Goal: Task Accomplishment & Management: Complete application form

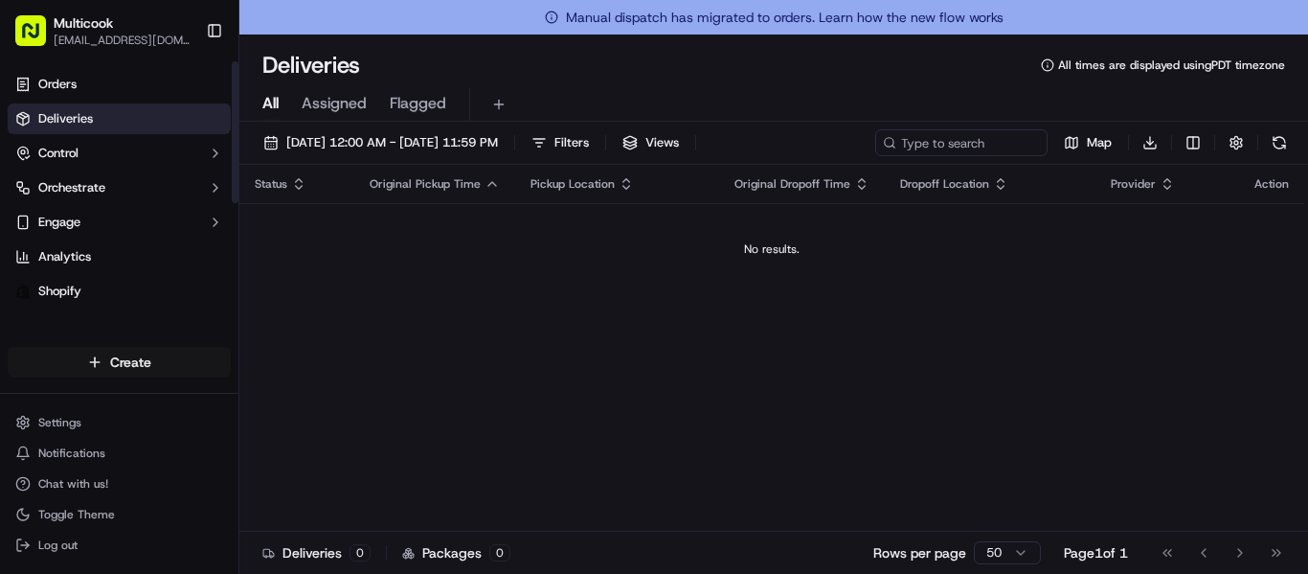
click at [142, 355] on html "Multicook [EMAIL_ADDRESS][DOMAIN_NAME] Toggle Sidebar Orders Deliveries Control…" at bounding box center [654, 287] width 1308 height 574
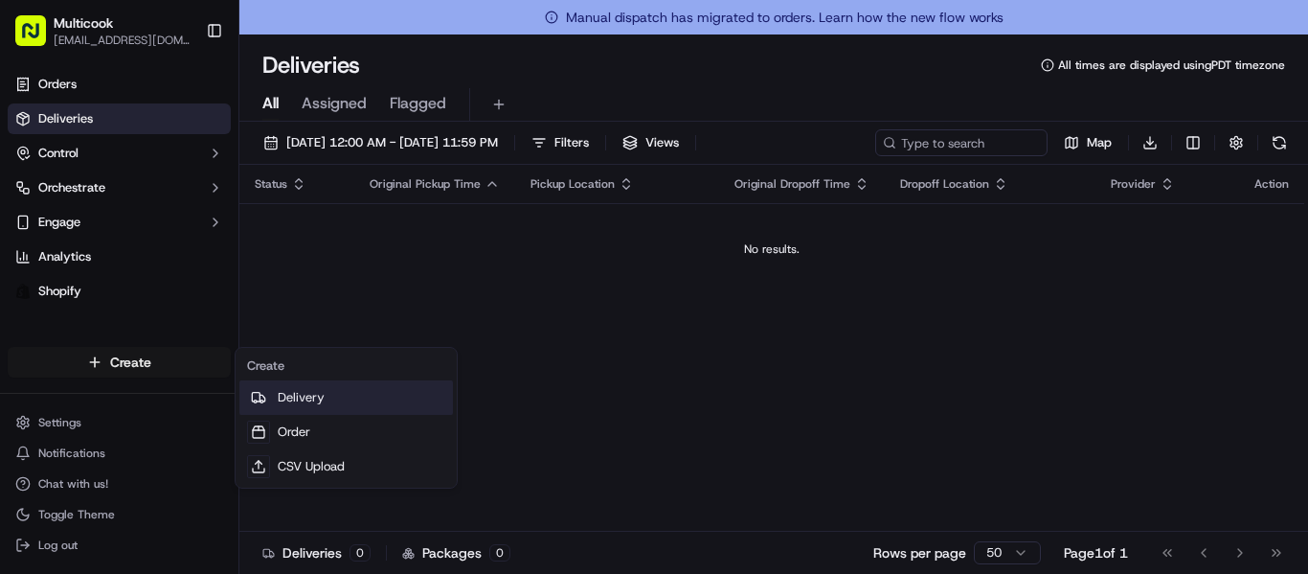
click at [339, 392] on link "Delivery" at bounding box center [346, 397] width 214 height 34
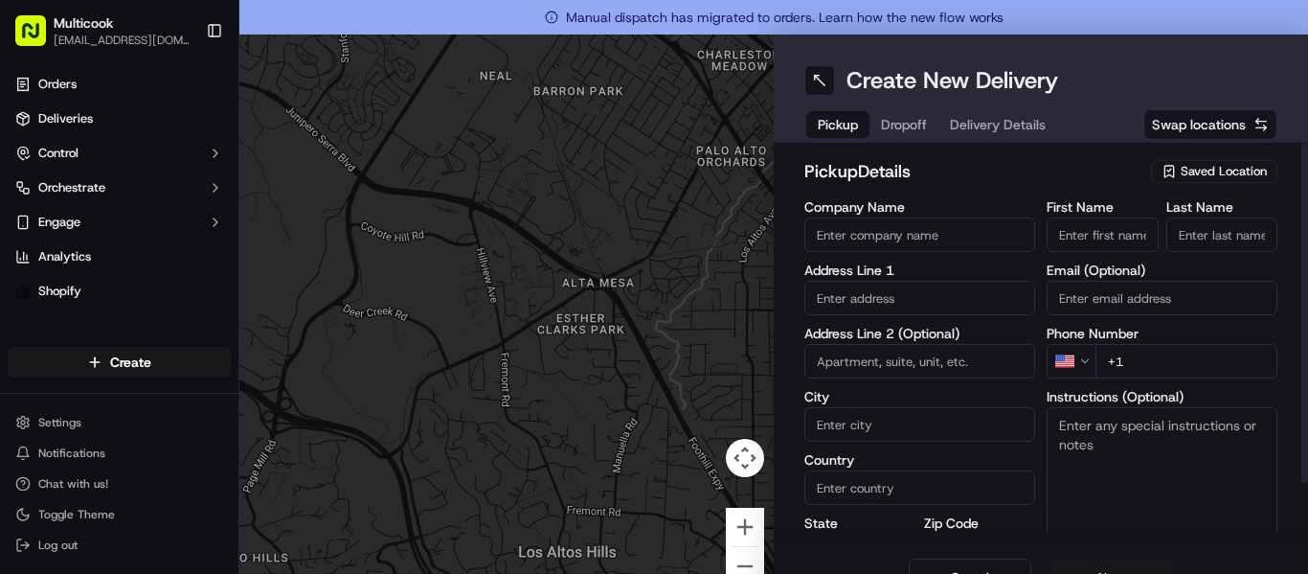
click at [1216, 172] on span "Saved Location" at bounding box center [1224, 171] width 86 height 17
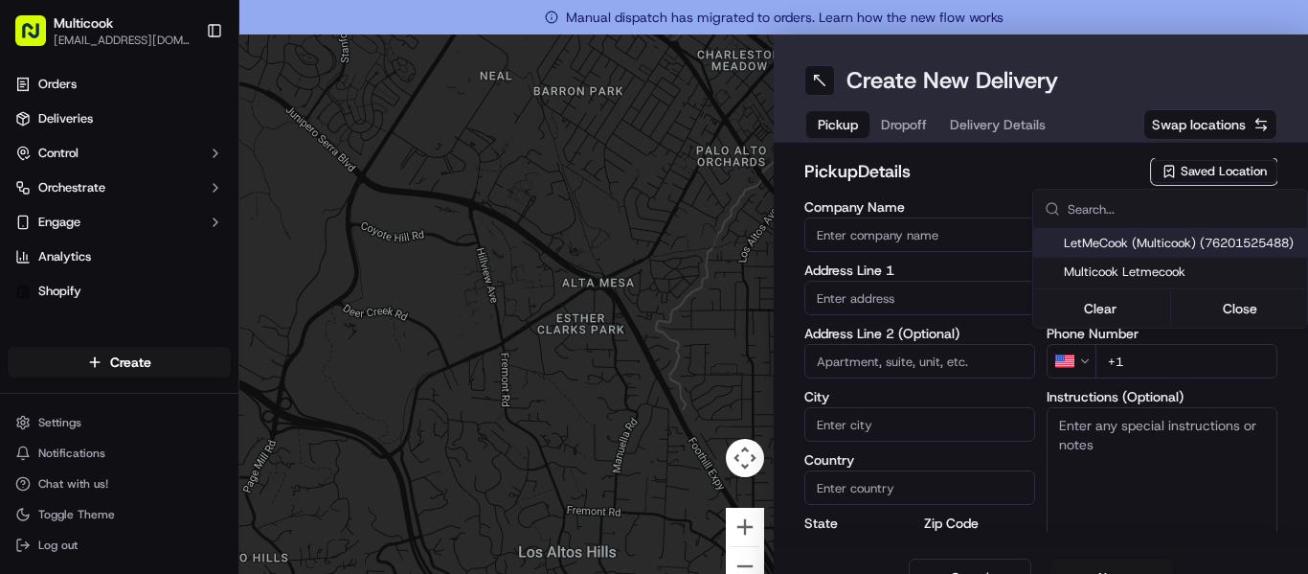
click at [1226, 232] on div "LetMeCook (Multicook) (76201525488)" at bounding box center [1170, 243] width 274 height 29
type input "LetMeCook (Multicook)"
type input "[STREET_ADDRESS]"
type input "[GEOGRAPHIC_DATA]"
type input "US"
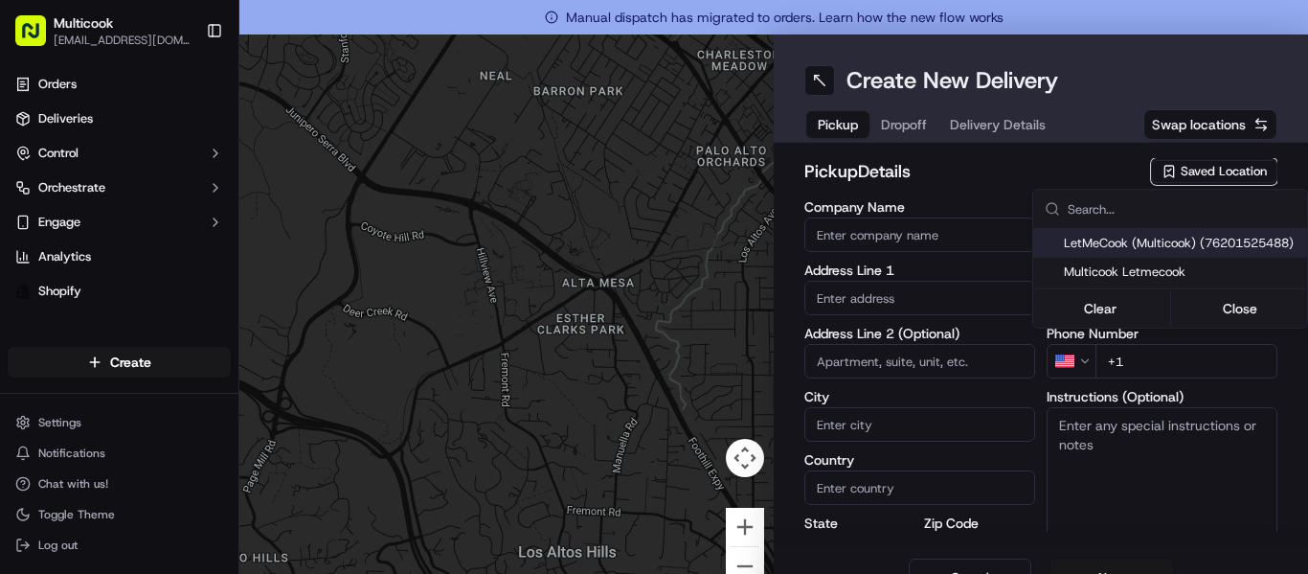
type input "CA"
type input "91423"
type input "[PERSON_NAME]"
type input "Nikityuk"
type input "[EMAIL_ADDRESS][DOMAIN_NAME]"
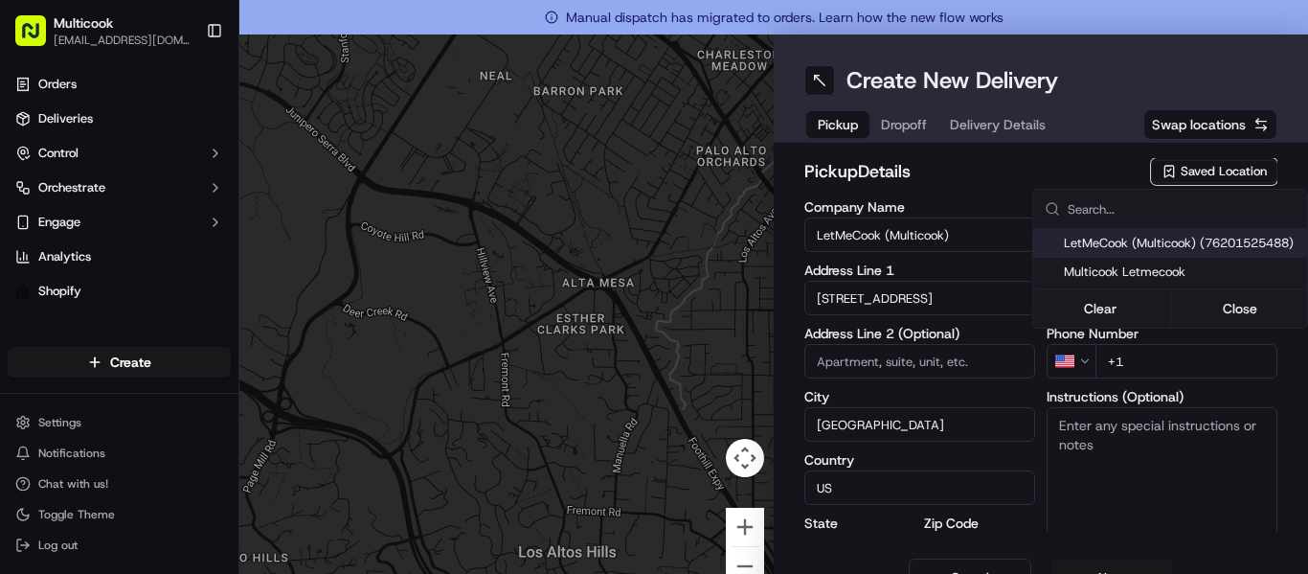
type input "[PHONE_NUMBER]"
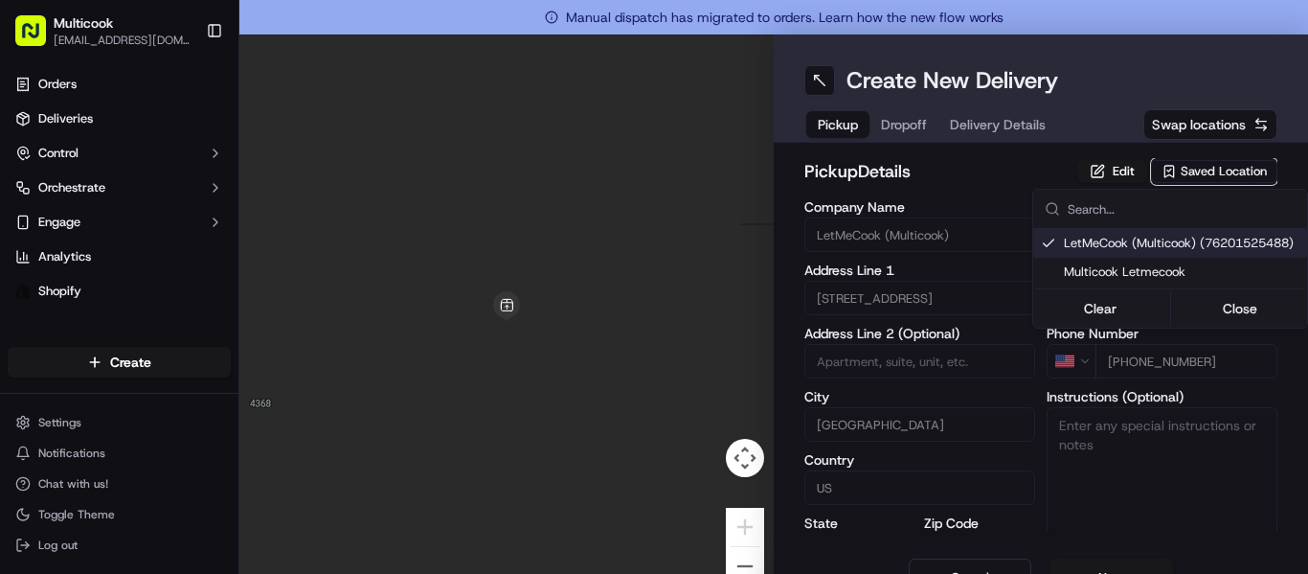
click at [895, 127] on html "Multicook [EMAIL_ADDRESS][DOMAIN_NAME] Toggle Sidebar Orders Deliveries Control…" at bounding box center [654, 287] width 1308 height 574
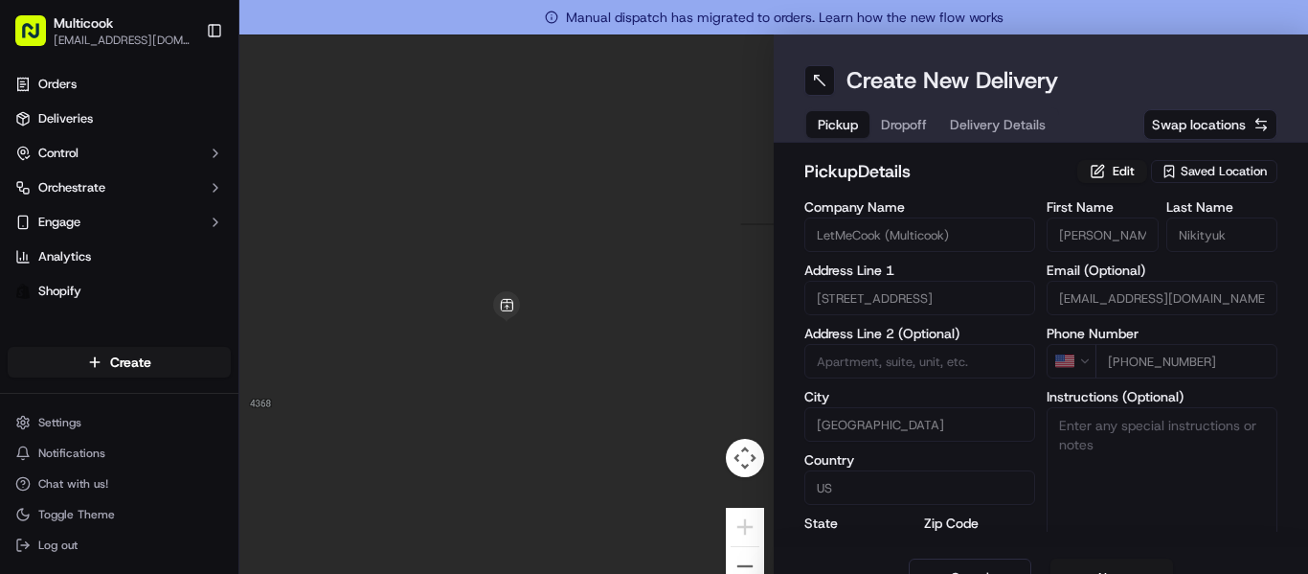
click at [898, 124] on span "Dropoff" at bounding box center [904, 124] width 46 height 19
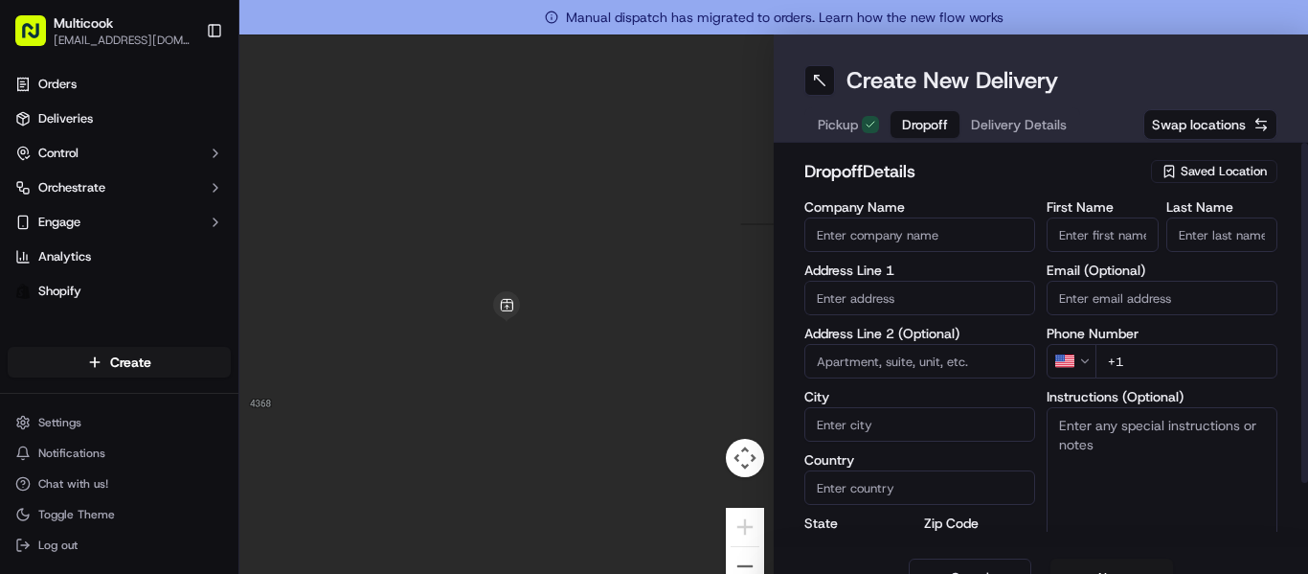
click at [1132, 234] on input "First Name" at bounding box center [1102, 234] width 112 height 34
type input "[PERSON_NAME]"
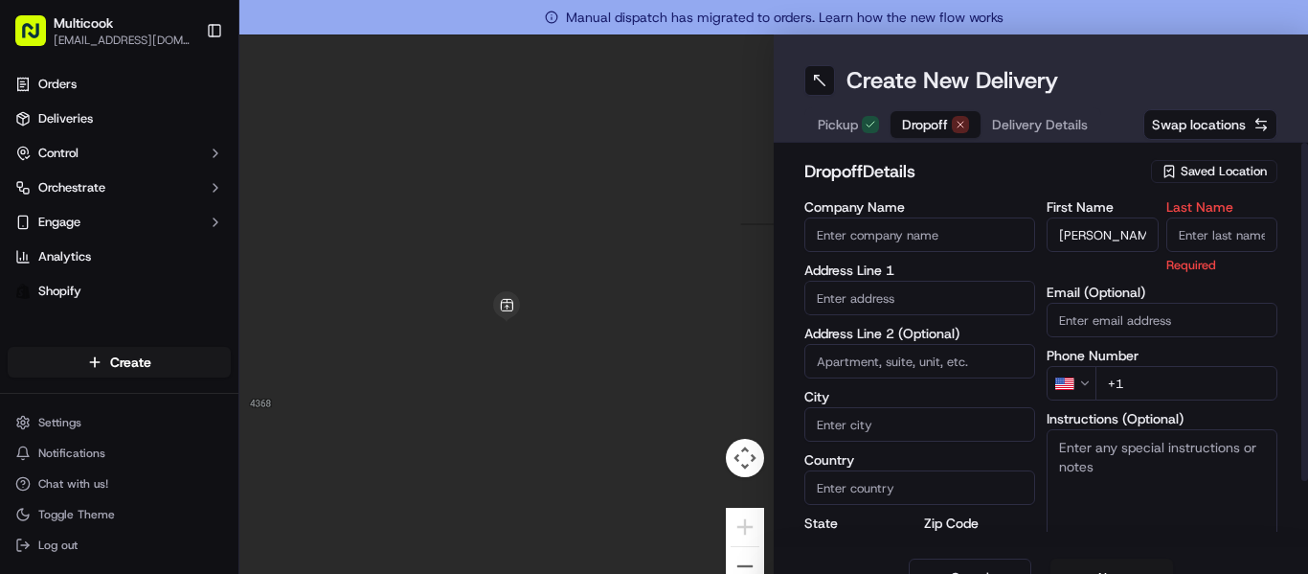
click at [1180, 240] on input "Last Name" at bounding box center [1222, 234] width 112 height 34
type input "YOUNG"
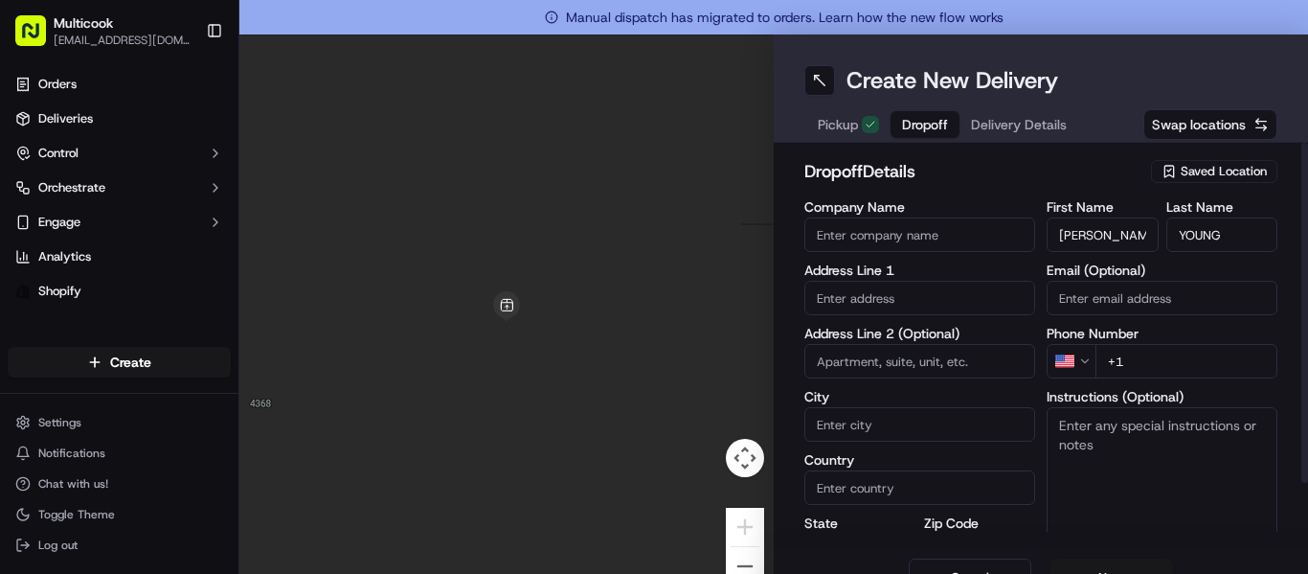
click at [1181, 384] on div "First Name [PERSON_NAME] Last Name [PERSON_NAME] Email (Optional) Phone Number …" at bounding box center [1161, 401] width 231 height 402
type input "[PHONE_NUMBER]"
click at [931, 287] on input "text" at bounding box center [919, 298] width 231 height 34
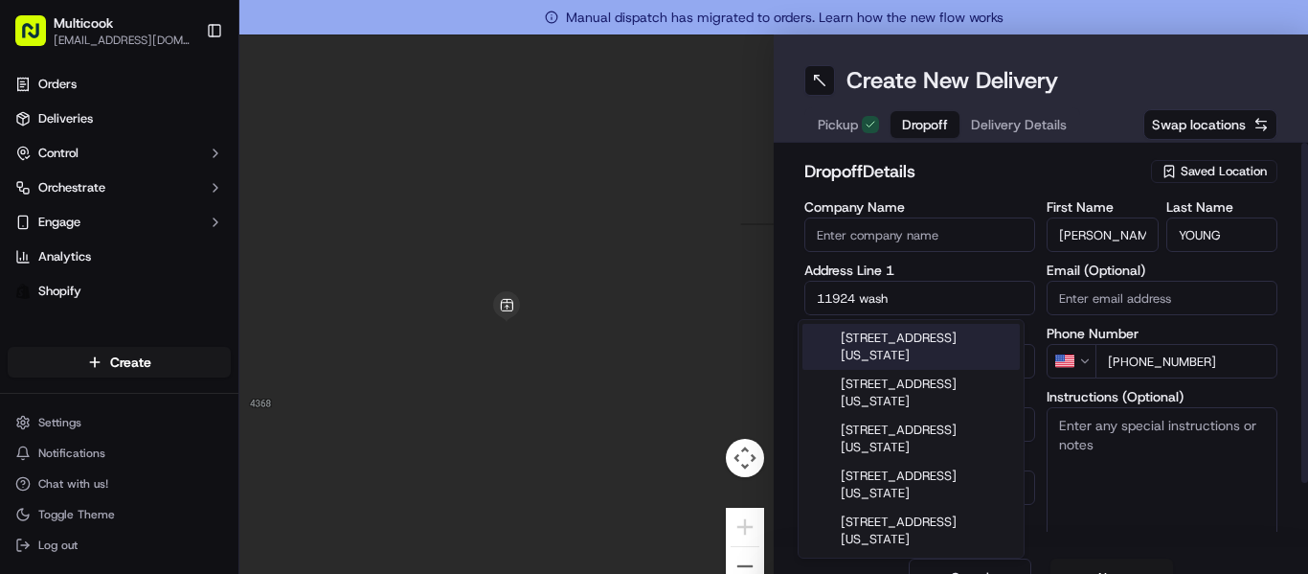
click at [983, 338] on div "[STREET_ADDRESS][US_STATE]" at bounding box center [910, 347] width 217 height 46
type input "[STREET_ADDRESS][US_STATE]"
type input "[GEOGRAPHIC_DATA]"
type input "CA"
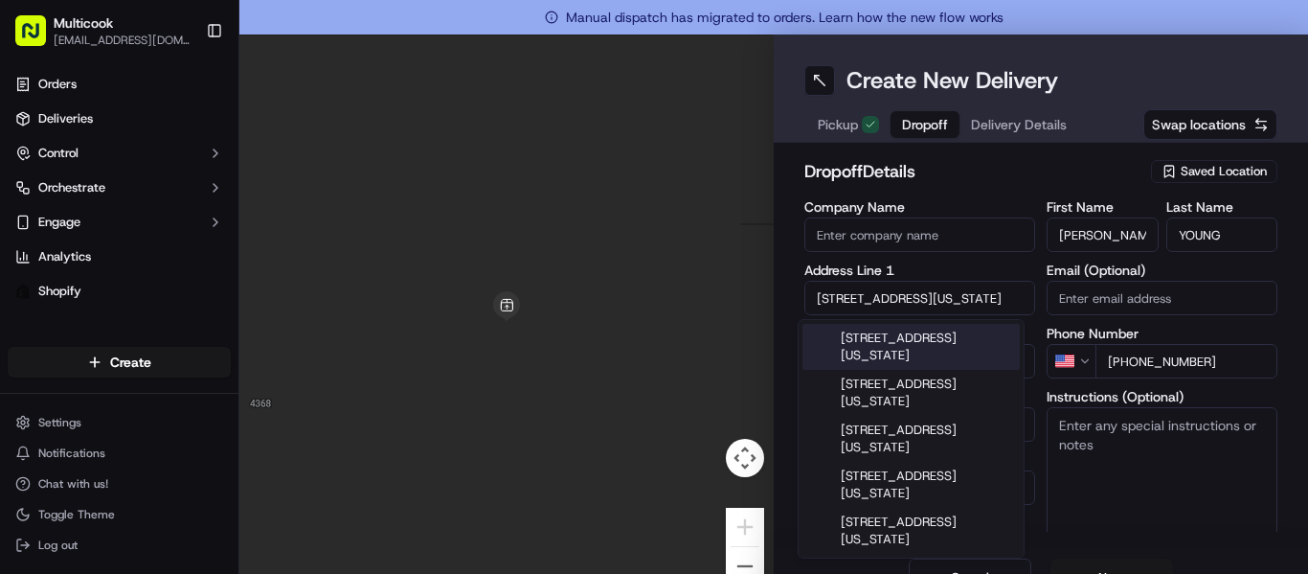
type input "90066"
type input "[STREET_ADDRESS][US_STATE]"
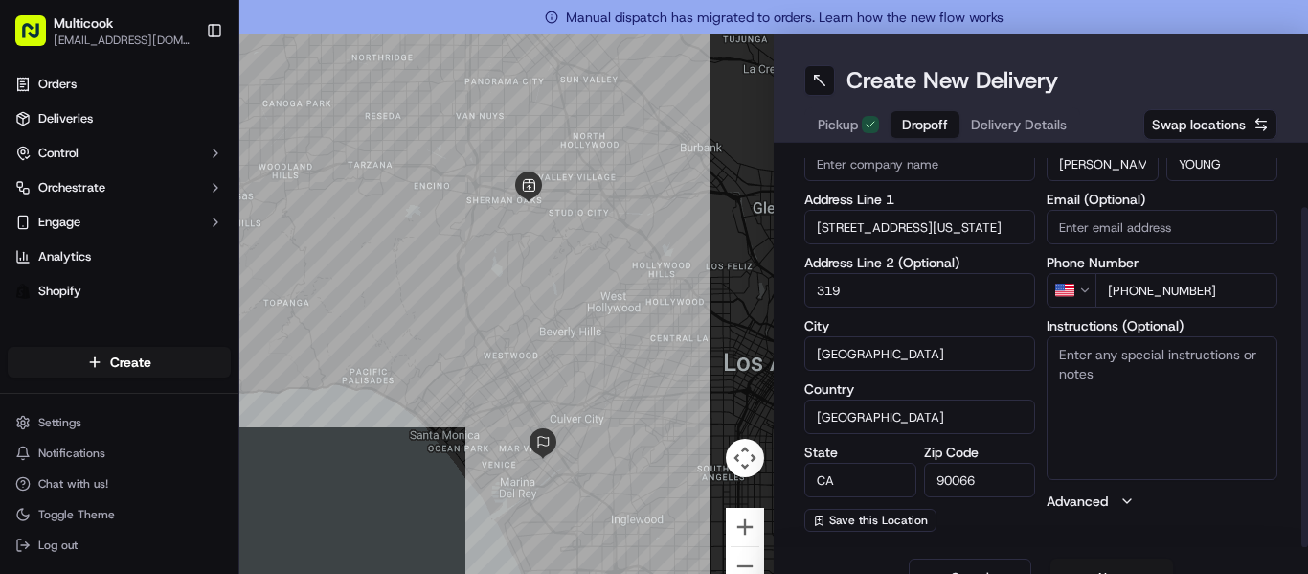
scroll to position [34, 0]
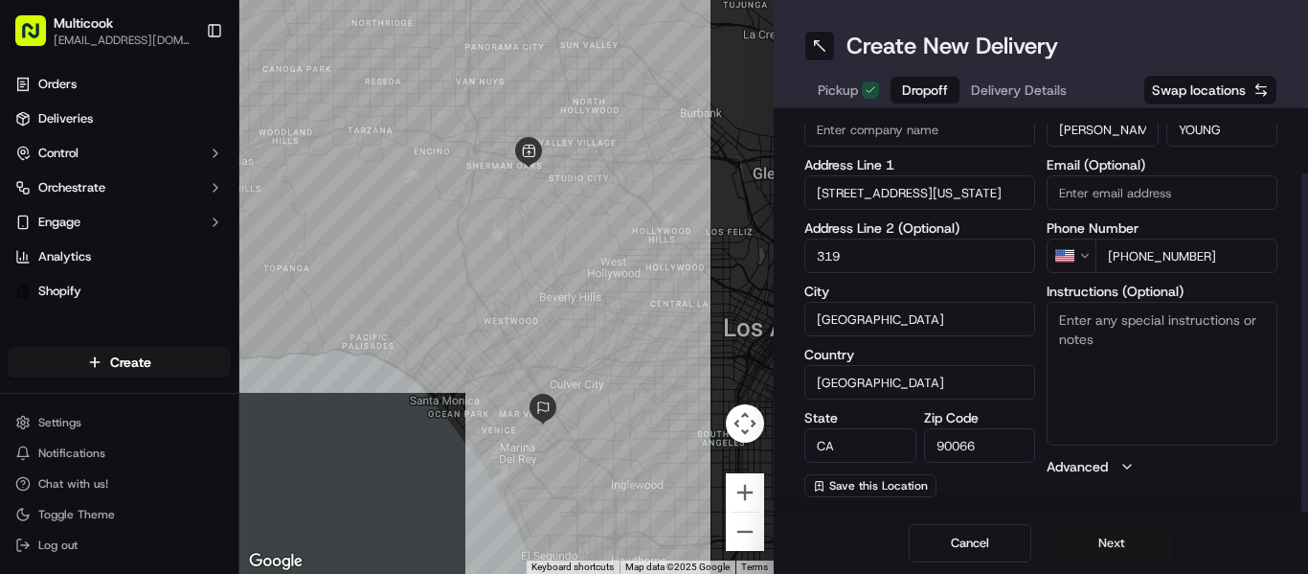
type input "319"
click at [1083, 537] on button "Next" at bounding box center [1111, 543] width 123 height 38
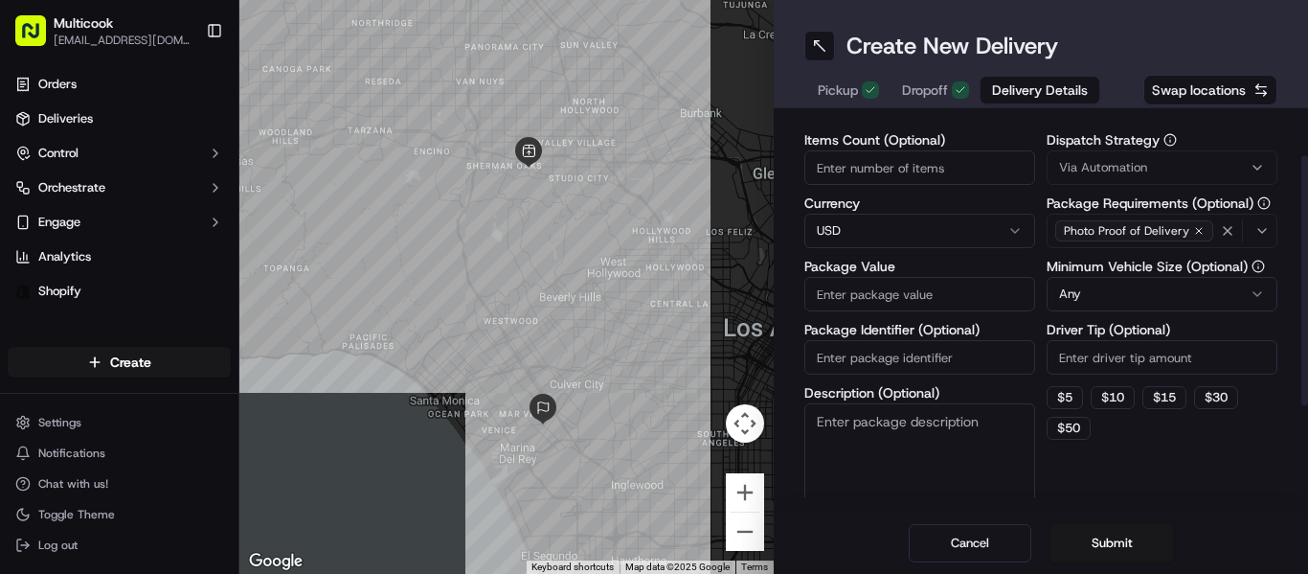
click at [830, 169] on input "Items Count (Optional)" at bounding box center [919, 167] width 231 height 34
type input "1"
click at [896, 281] on input "Package Value" at bounding box center [919, 294] width 231 height 34
type input "150"
click at [1085, 538] on button "Submit" at bounding box center [1111, 543] width 123 height 38
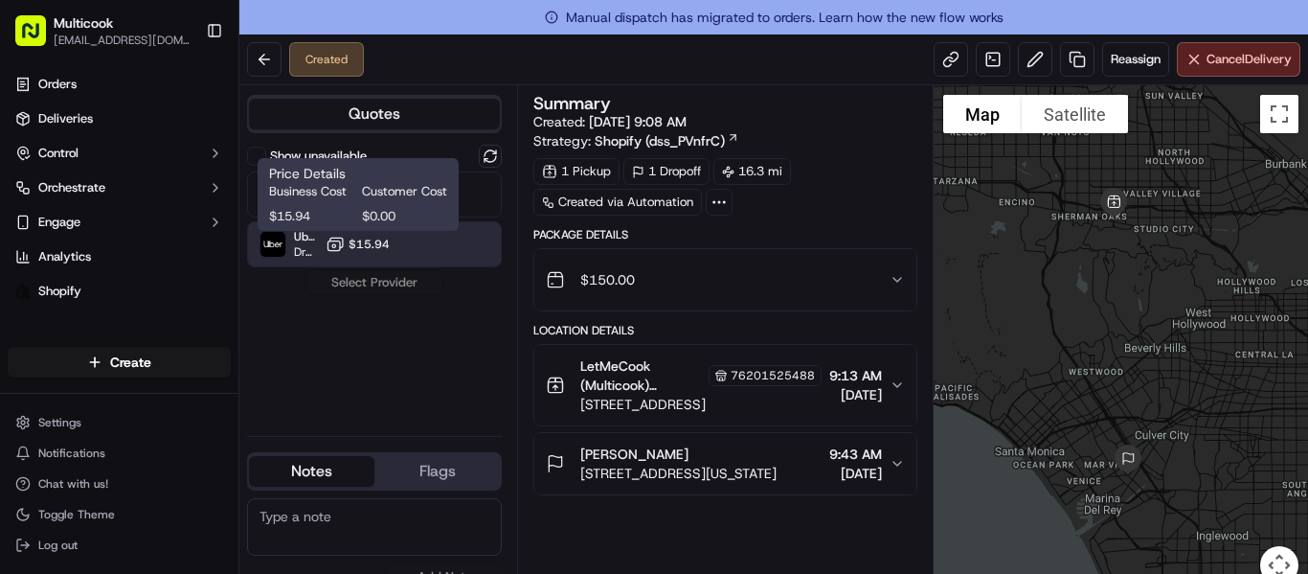
click at [373, 240] on span "$15.94" at bounding box center [369, 243] width 41 height 15
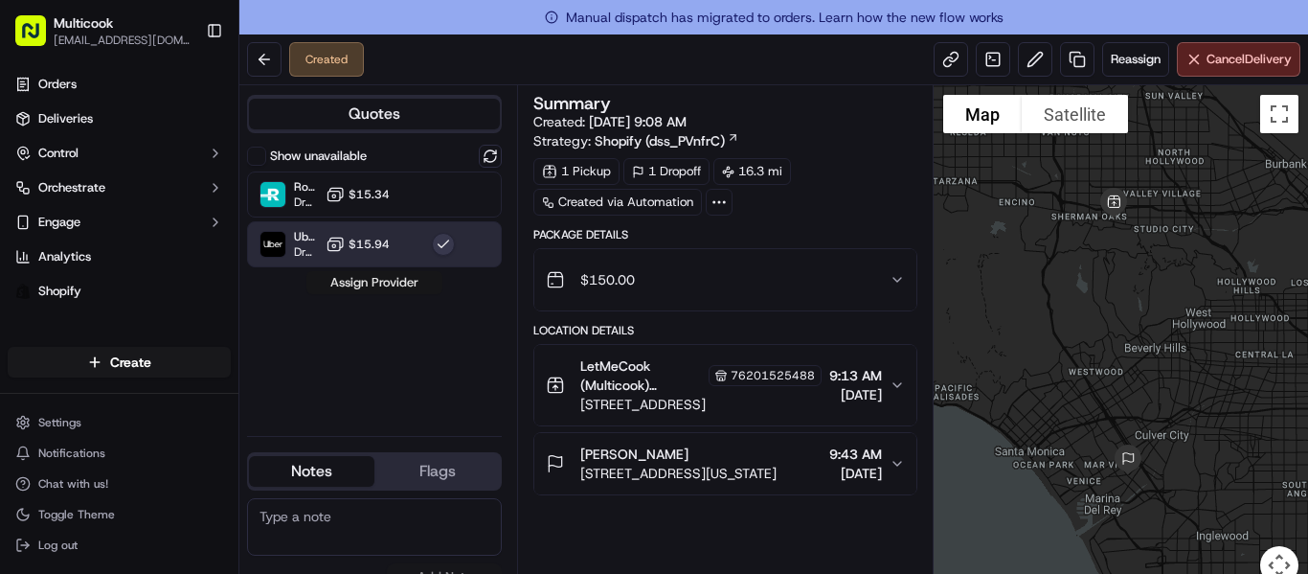
click at [382, 284] on button "Assign Provider" at bounding box center [374, 282] width 136 height 23
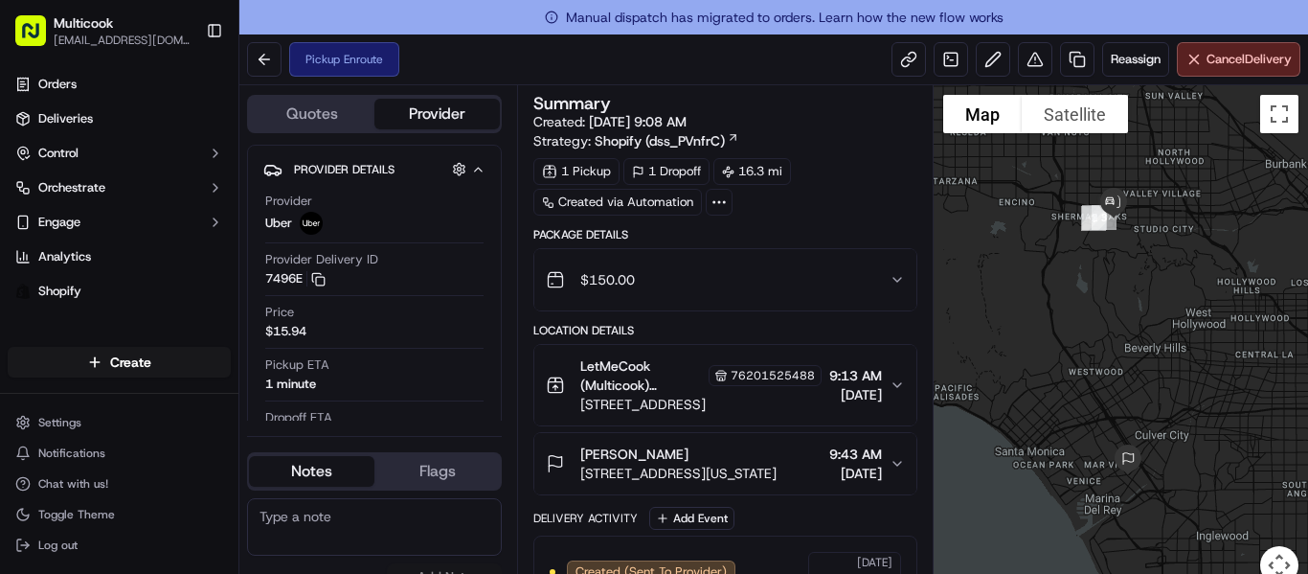
click at [595, 280] on span "$150.00" at bounding box center [607, 279] width 55 height 19
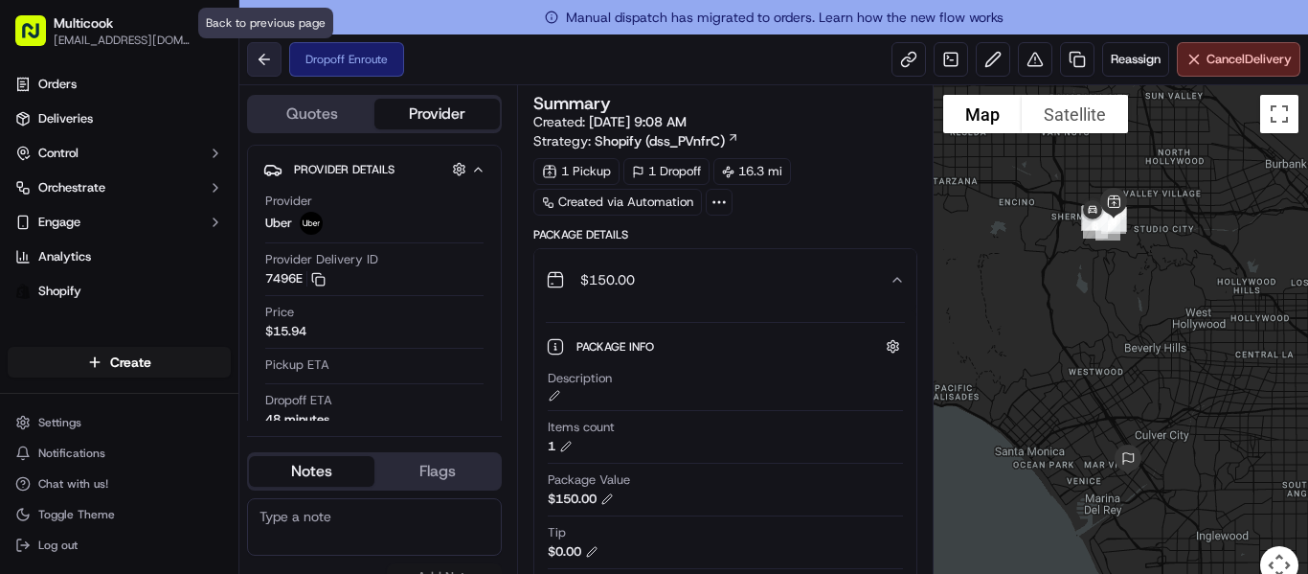
click at [268, 64] on button at bounding box center [264, 59] width 34 height 34
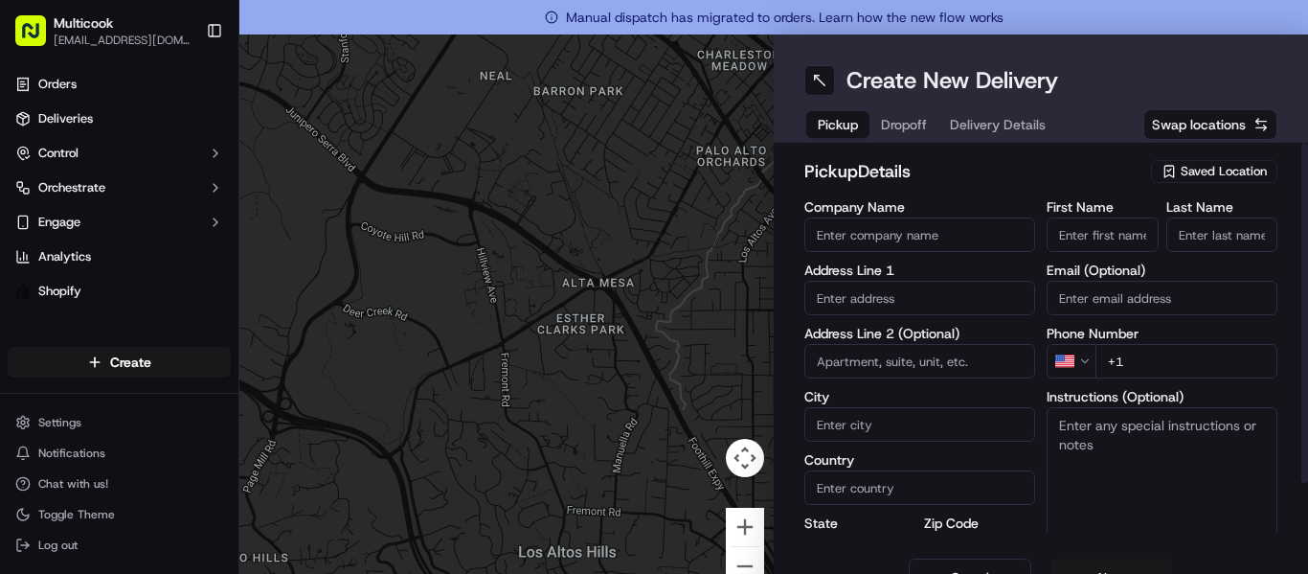
click at [1206, 169] on span "Saved Location" at bounding box center [1224, 171] width 86 height 17
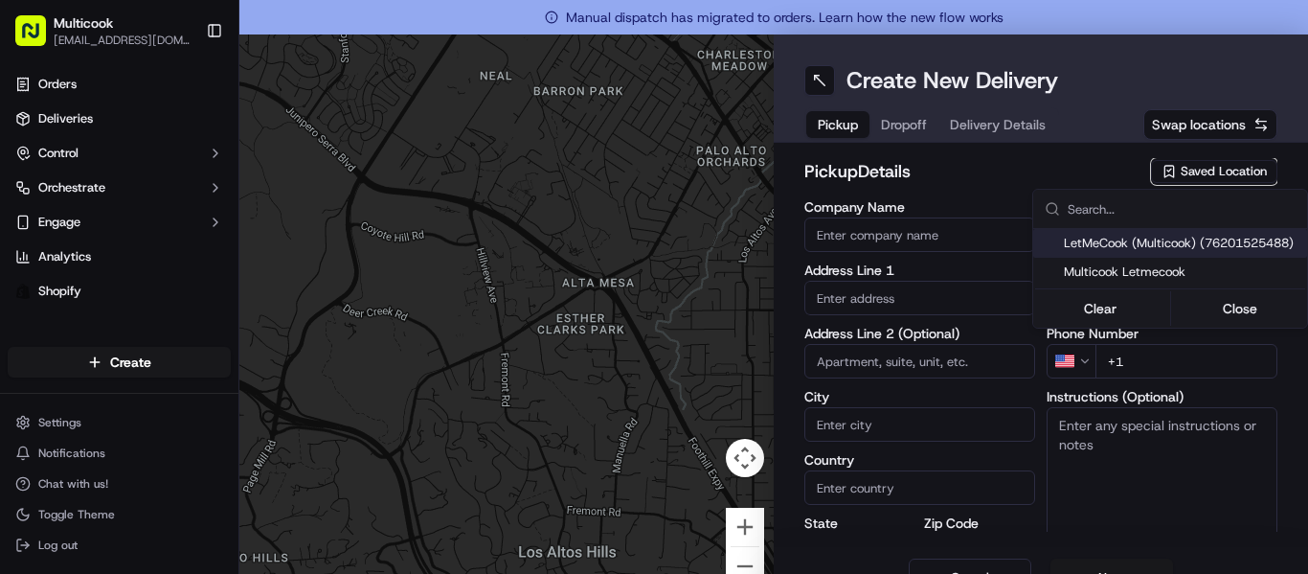
click at [1197, 248] on span "LetMeCook (Multicook) (76201525488)" at bounding box center [1182, 243] width 236 height 17
type input "LetMeCook (Multicook)"
type input "[STREET_ADDRESS]"
type input "[GEOGRAPHIC_DATA]"
type input "US"
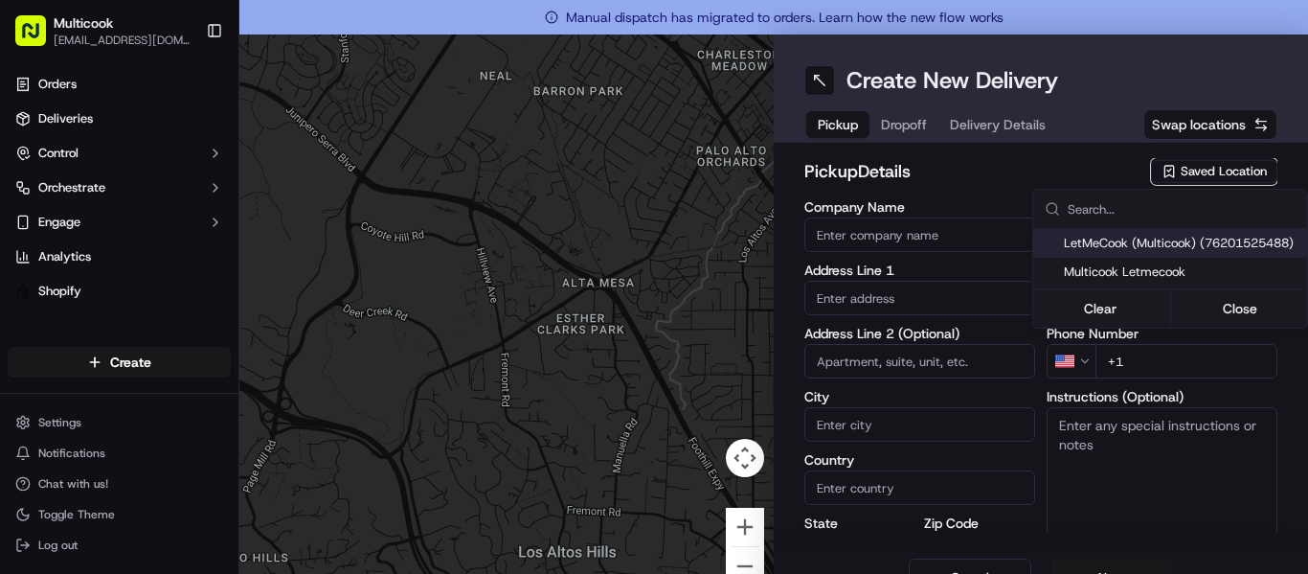
type input "CA"
type input "91423"
type input "[PERSON_NAME]"
type input "Nikityuk"
type input "[EMAIL_ADDRESS][DOMAIN_NAME]"
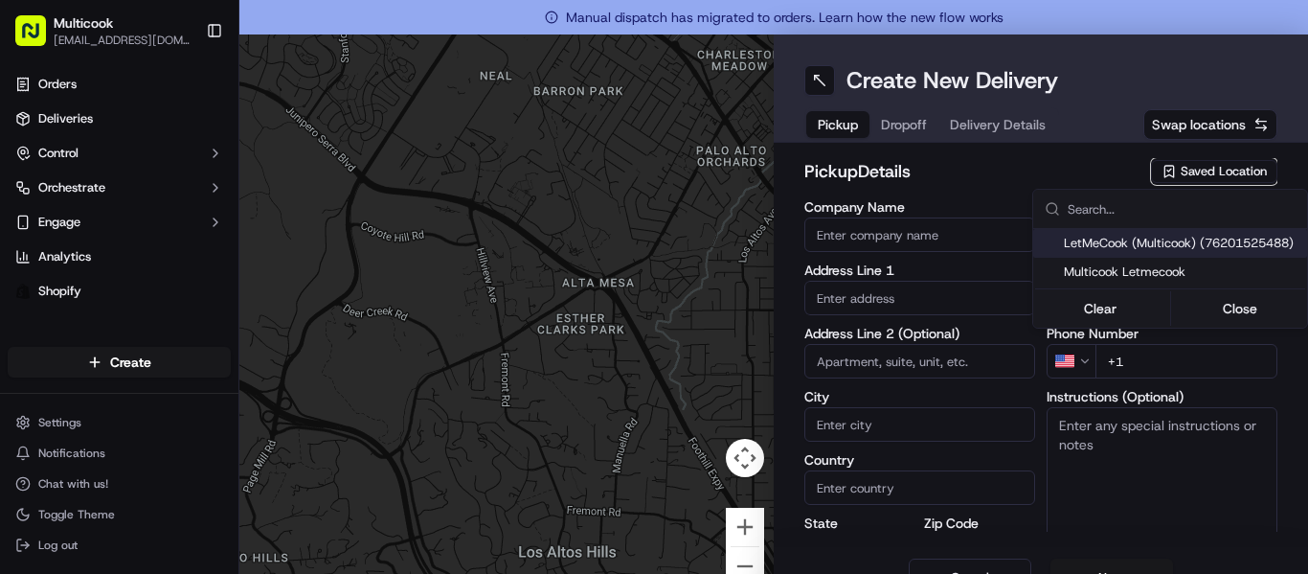
type input "[PHONE_NUMBER]"
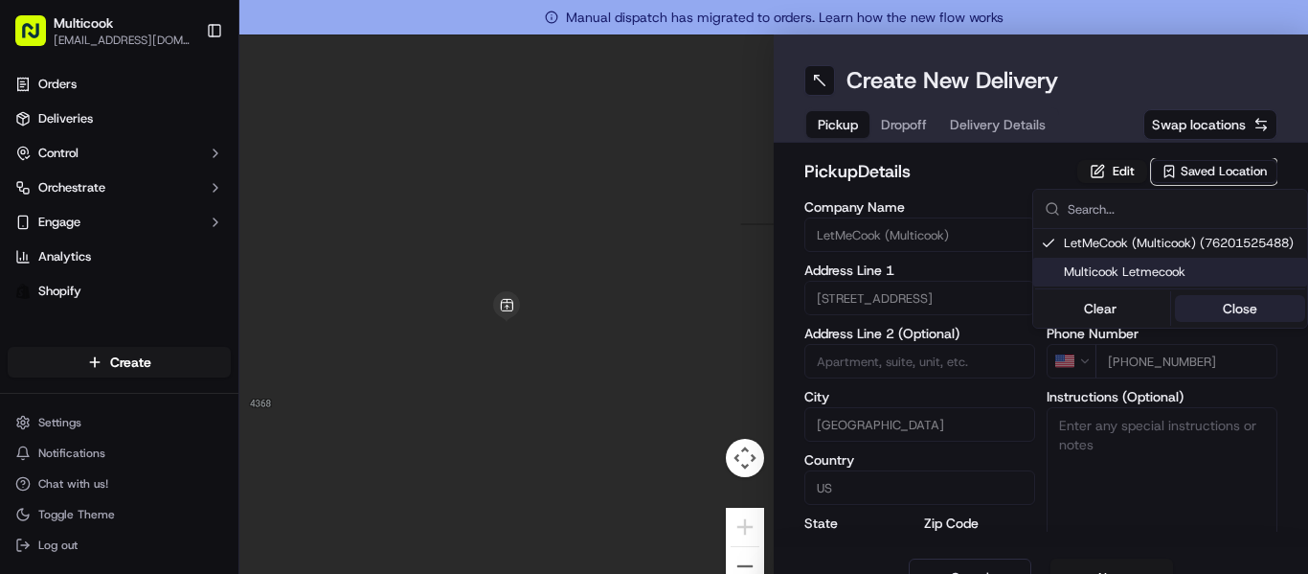
click at [1238, 312] on button "Close" at bounding box center [1240, 308] width 131 height 27
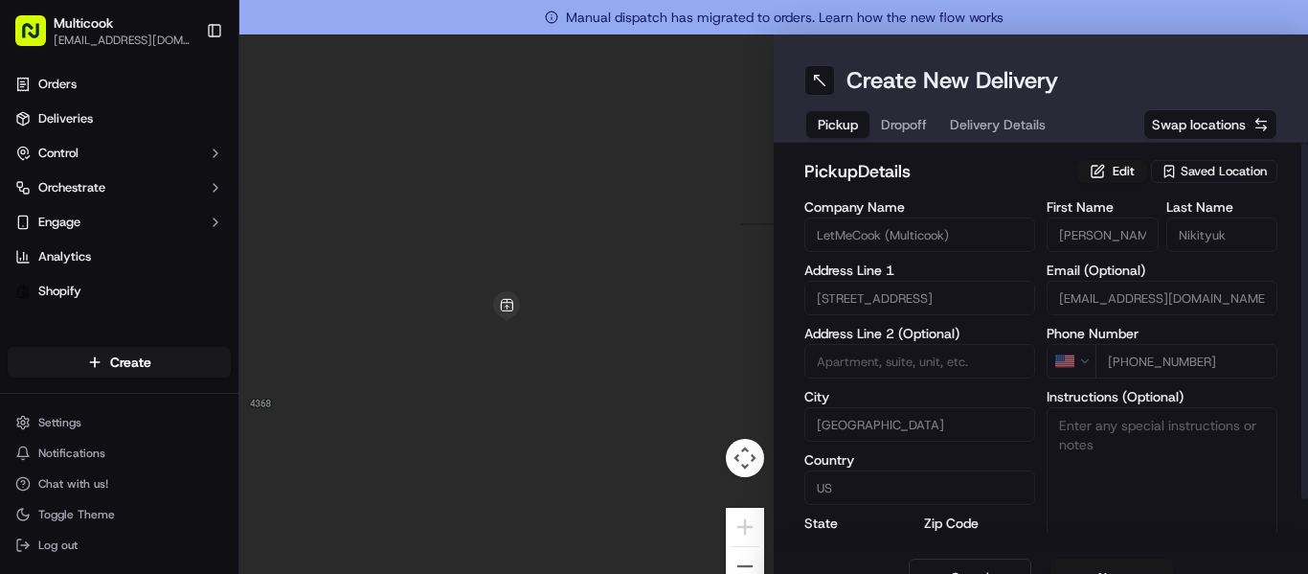
click at [921, 127] on button "Dropoff" at bounding box center [903, 124] width 69 height 27
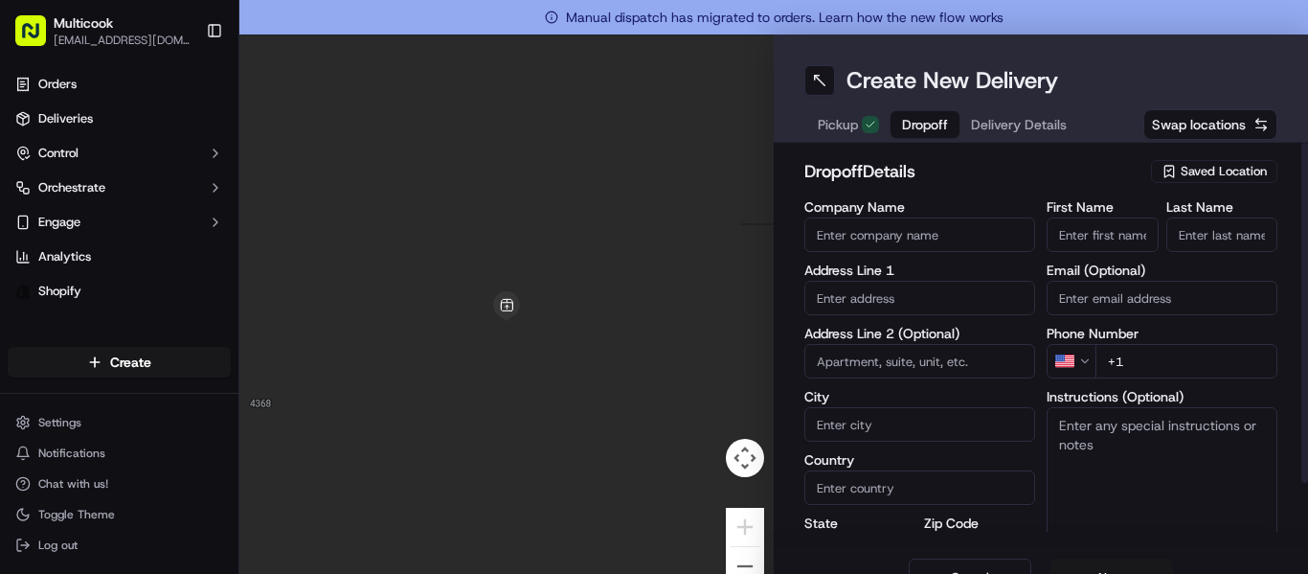
click at [1114, 238] on input "First Name" at bounding box center [1102, 234] width 112 height 34
type input "Aziza"
click at [1257, 225] on input "Last Name" at bounding box center [1222, 234] width 112 height 34
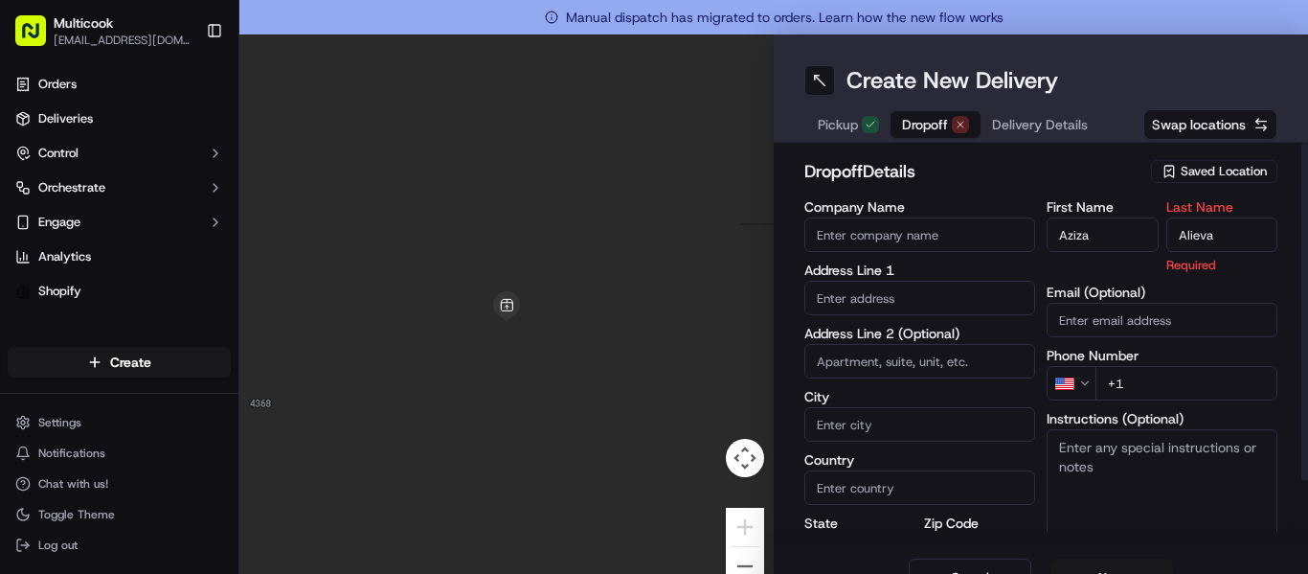
type input "Alieva"
click at [1223, 357] on div "Phone Number US +1" at bounding box center [1161, 375] width 231 height 52
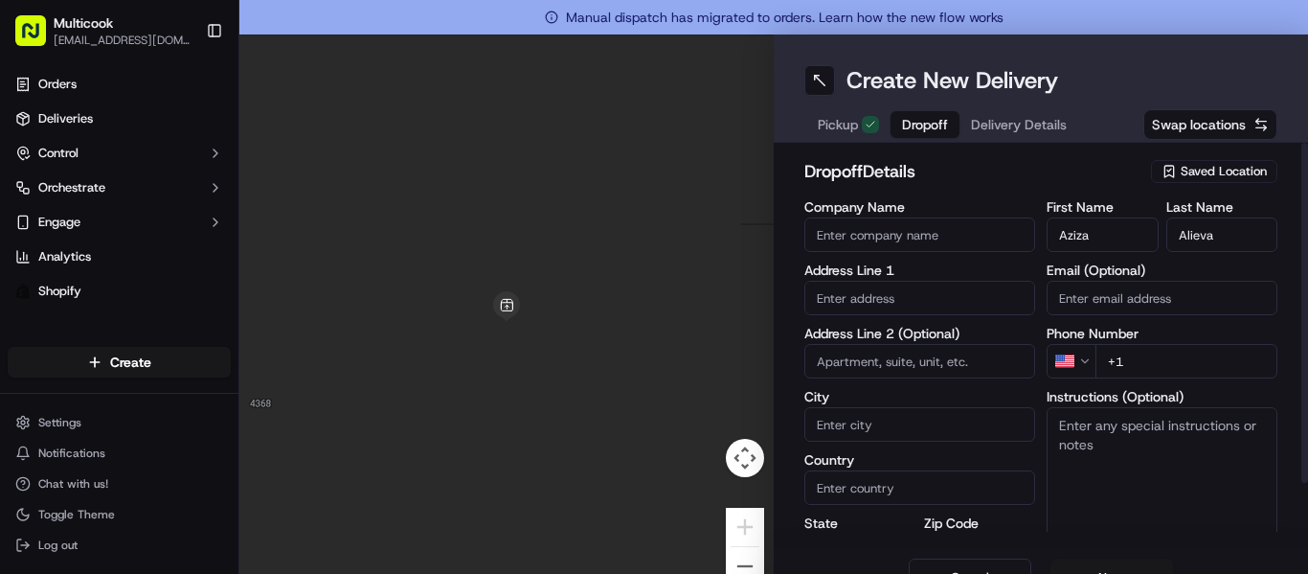
click at [1213, 384] on div "First Name [PERSON_NAME] Last Name [PERSON_NAME] Email (Optional) Phone Number …" at bounding box center [1161, 401] width 231 height 402
click at [1221, 368] on input "+1" at bounding box center [1186, 361] width 182 height 34
type input "[PHONE_NUMBER]"
click at [977, 301] on input "text" at bounding box center [919, 298] width 231 height 34
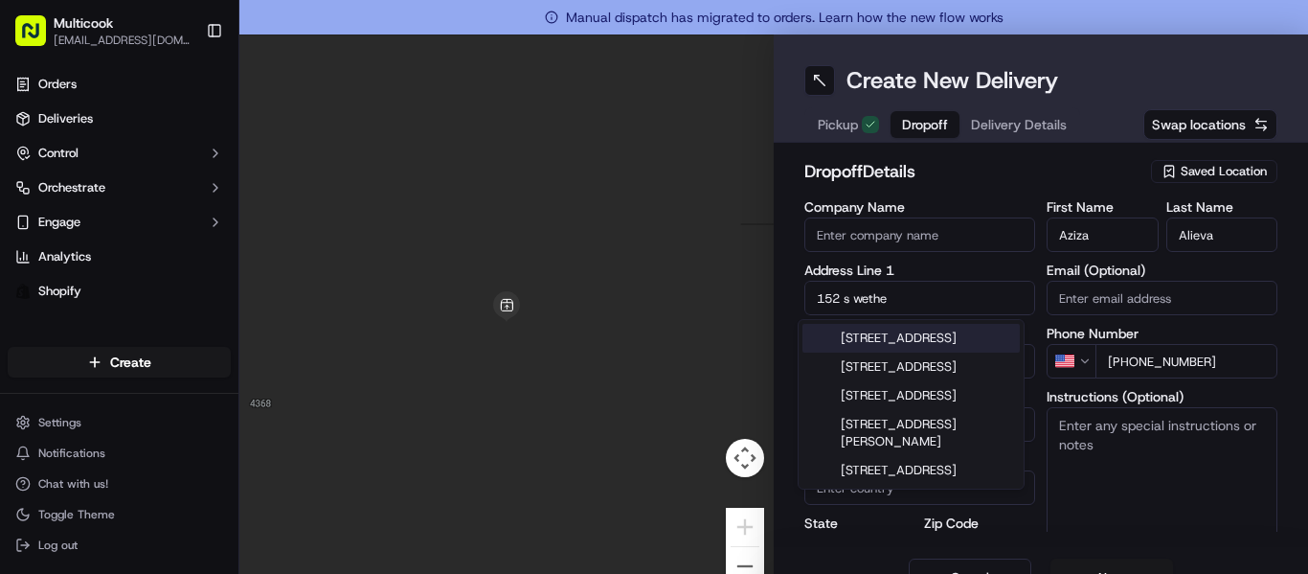
click at [963, 343] on div "[STREET_ADDRESS]" at bounding box center [910, 338] width 217 height 29
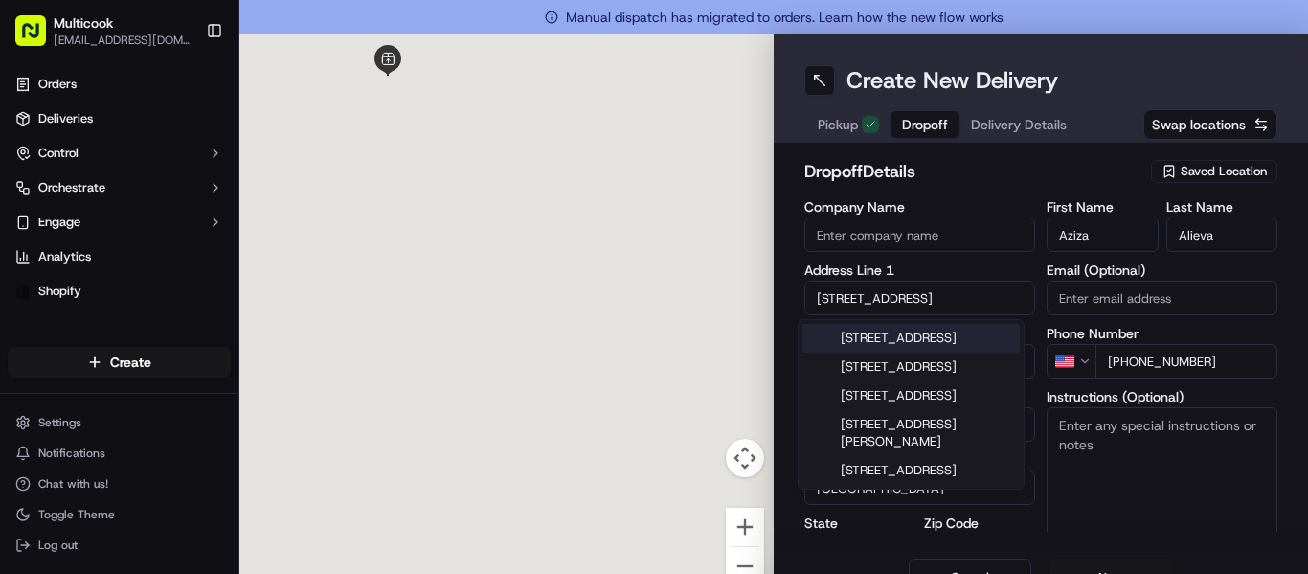
type input "[STREET_ADDRESS]"
type input "[GEOGRAPHIC_DATA]"
type input "CA"
type input "90048"
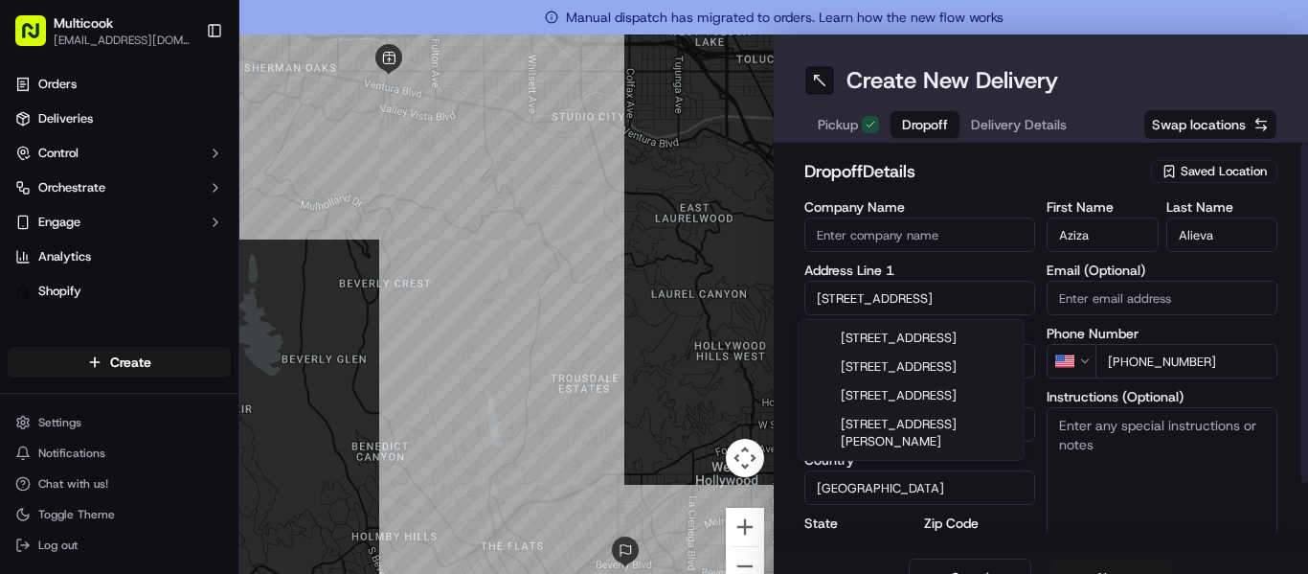
drag, startPoint x: 847, startPoint y: 287, endPoint x: 843, endPoint y: 304, distance: 17.9
click at [843, 291] on input "[STREET_ADDRESS]" at bounding box center [919, 298] width 231 height 34
click at [902, 381] on div "[STREET_ADDRESS]" at bounding box center [910, 366] width 217 height 29
type input "[STREET_ADDRESS]"
type input "[PERSON_NAME][GEOGRAPHIC_DATA]"
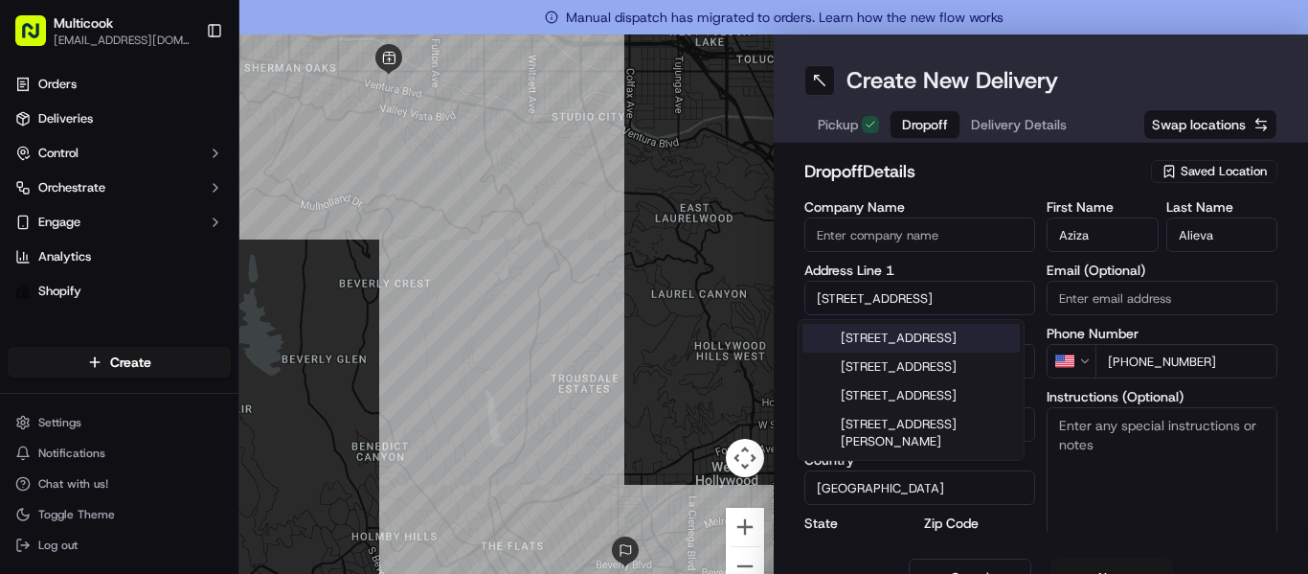
type input "90211"
type input "[STREET_ADDRESS]"
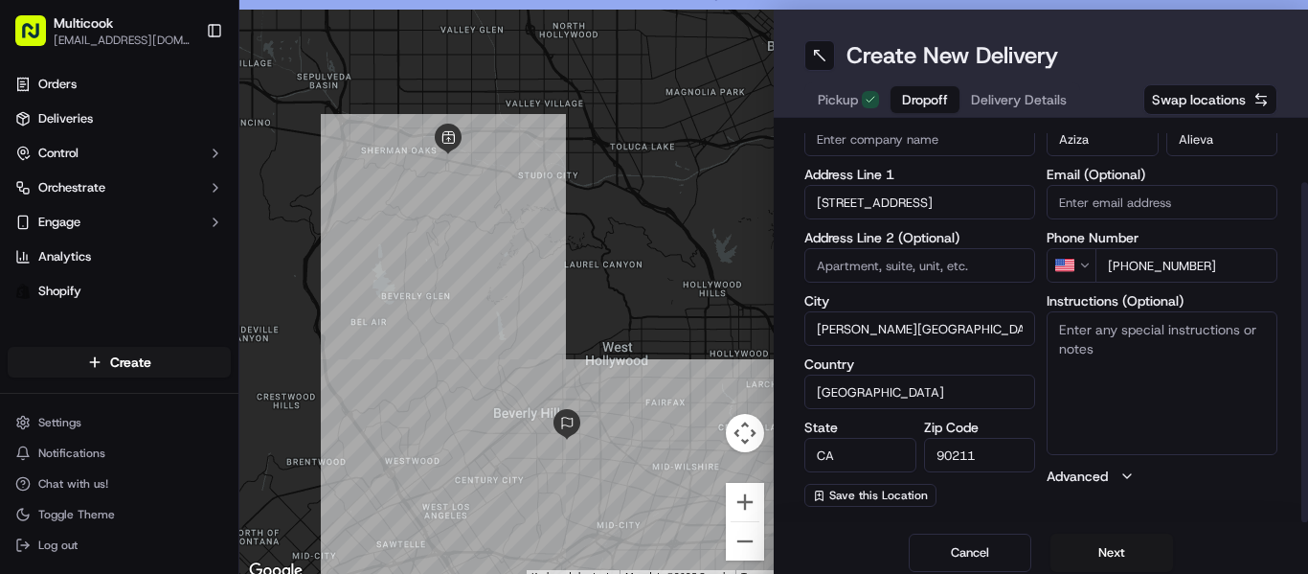
scroll to position [34, 0]
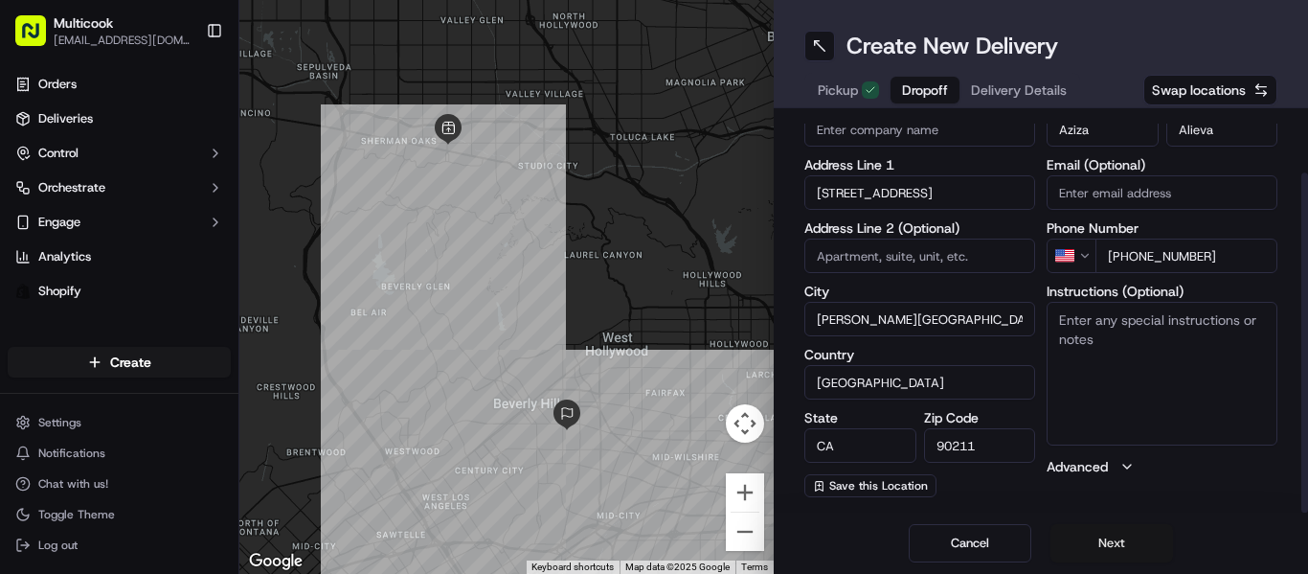
click at [1111, 531] on button "Next" at bounding box center [1111, 543] width 123 height 38
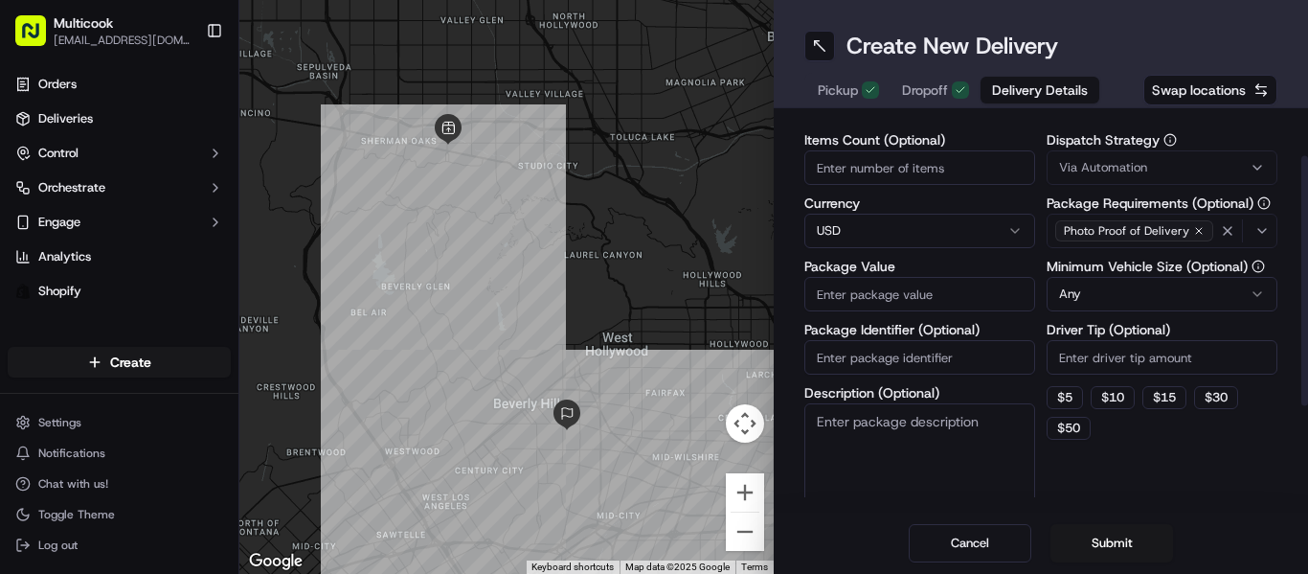
click at [901, 152] on input "Items Count (Optional)" at bounding box center [919, 167] width 231 height 34
type input "3"
click at [925, 295] on input "Package Value" at bounding box center [919, 294] width 231 height 34
type input "250"
click at [1095, 541] on button "Submit" at bounding box center [1111, 543] width 123 height 38
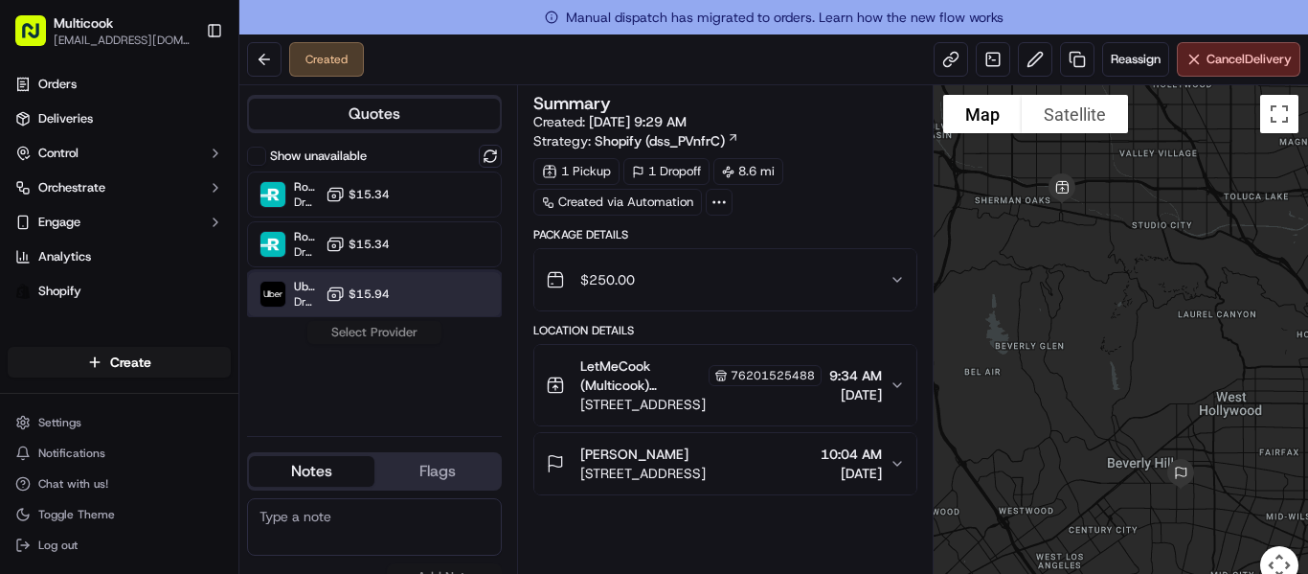
click at [421, 294] on div "Uber Dropoff ETA 1 hour $15.94" at bounding box center [374, 294] width 255 height 46
click at [403, 323] on button "Assign Provider" at bounding box center [374, 332] width 136 height 23
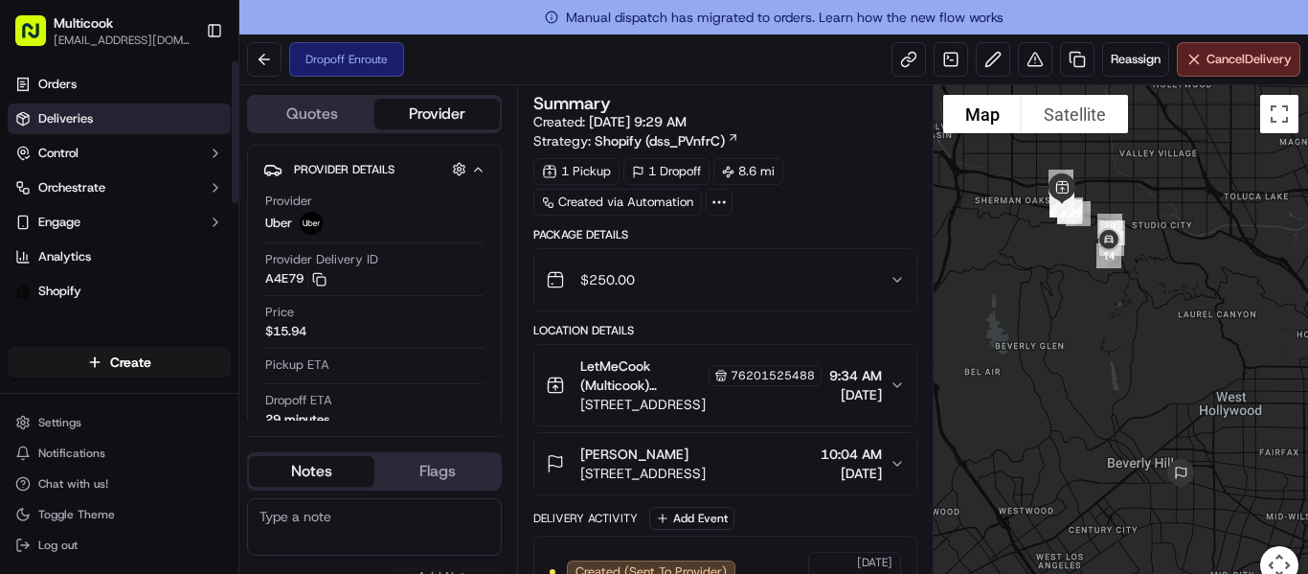
click at [125, 112] on link "Deliveries" at bounding box center [119, 118] width 223 height 31
